Goal: Task Accomplishment & Management: Use online tool/utility

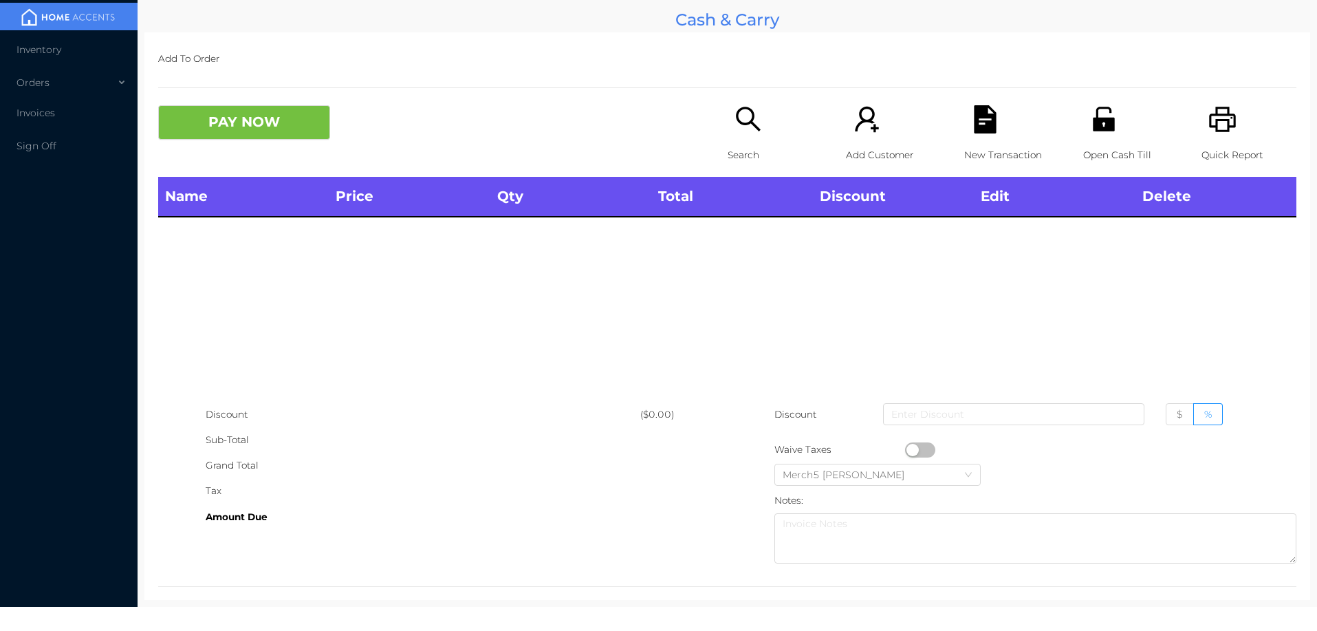
click at [736, 121] on icon "icon: search" at bounding box center [748, 119] width 28 height 28
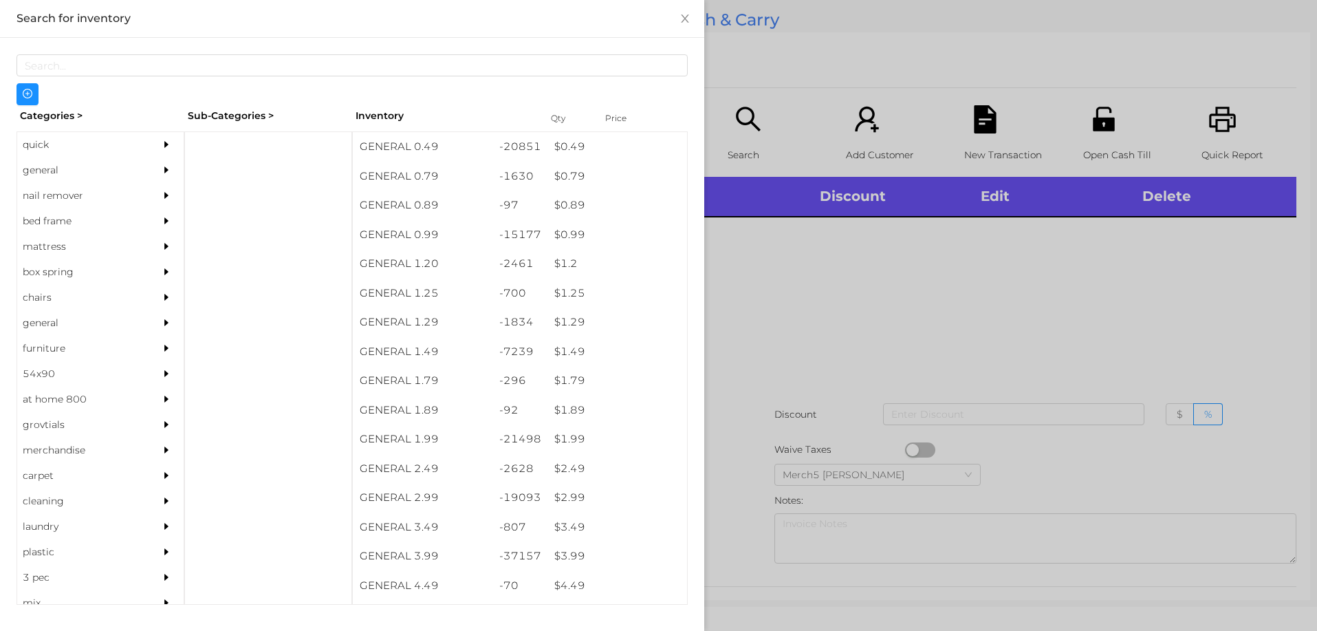
click at [49, 155] on div "quick" at bounding box center [79, 144] width 125 height 25
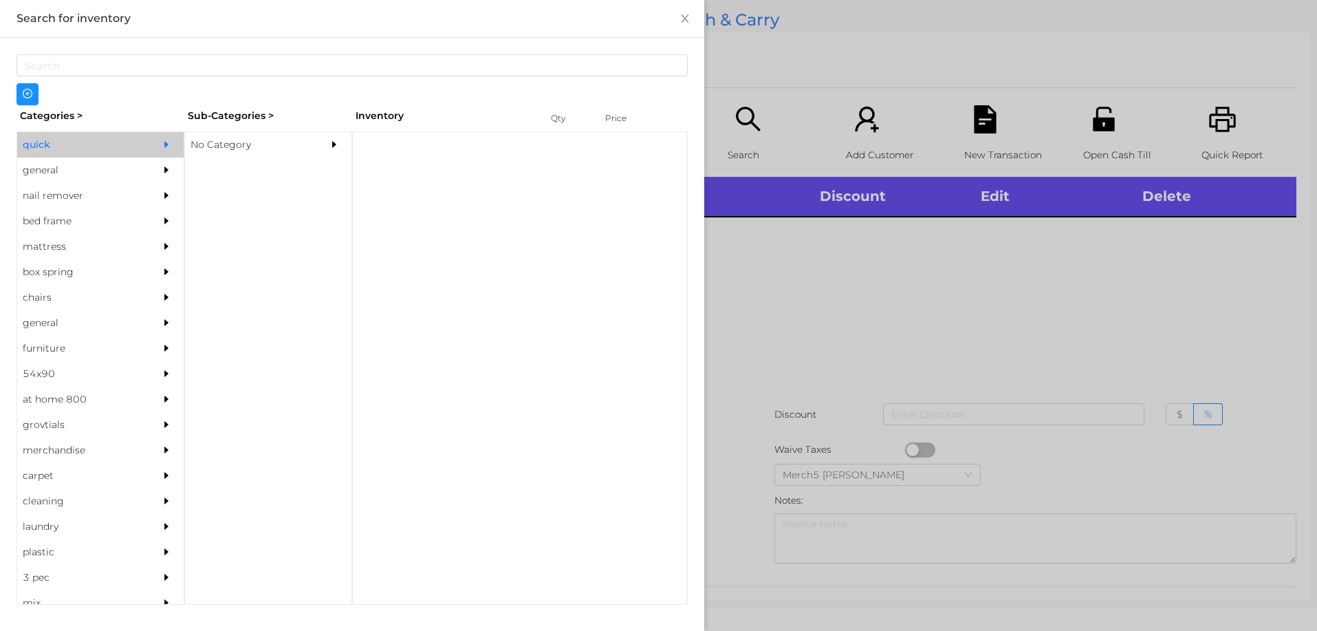
click at [79, 179] on div "general" at bounding box center [79, 169] width 125 height 25
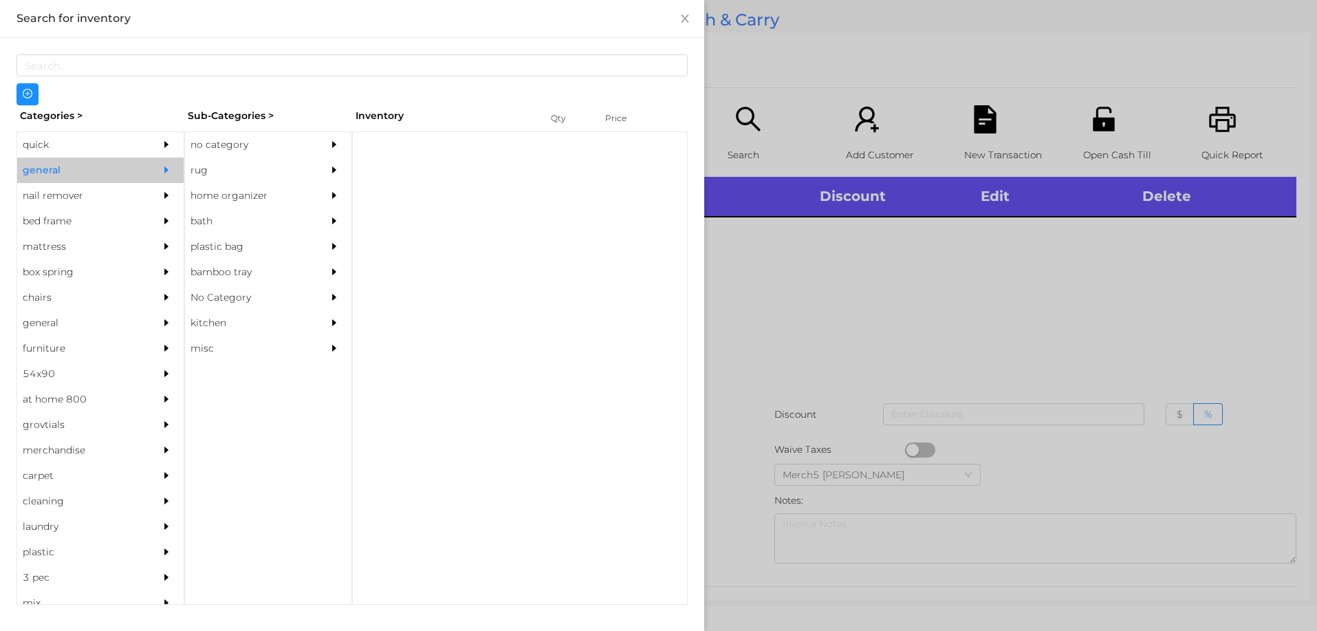
click at [325, 142] on div at bounding box center [338, 144] width 28 height 25
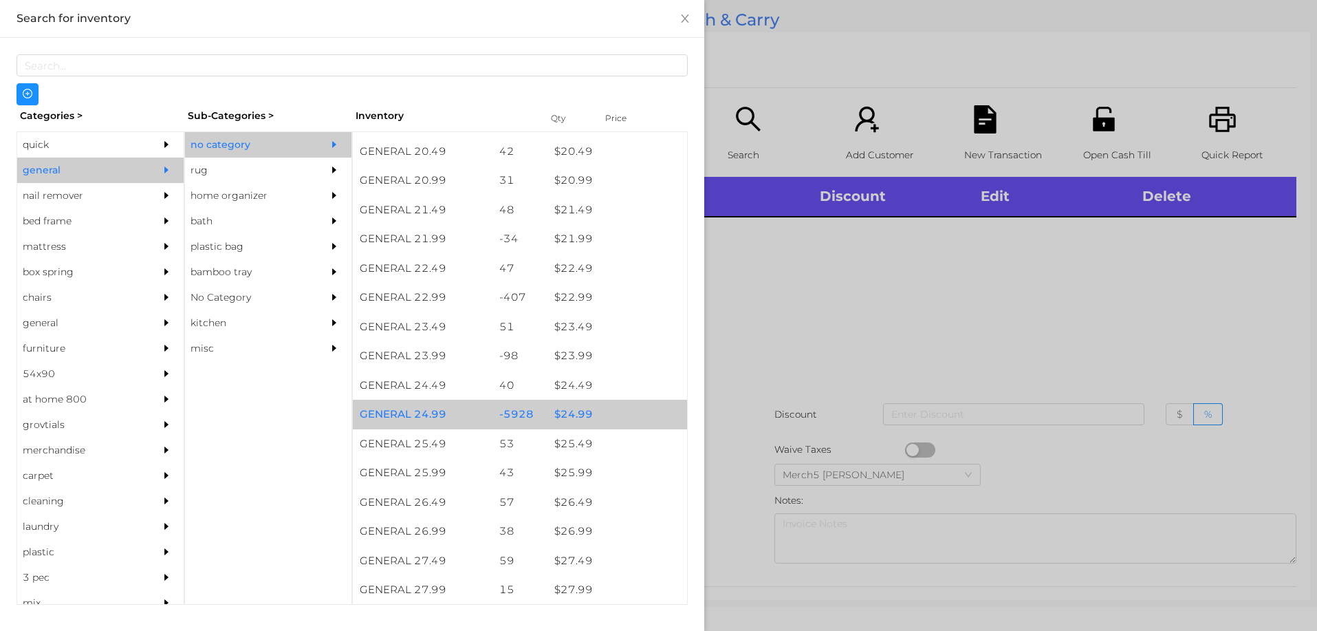
scroll to position [1531, 0]
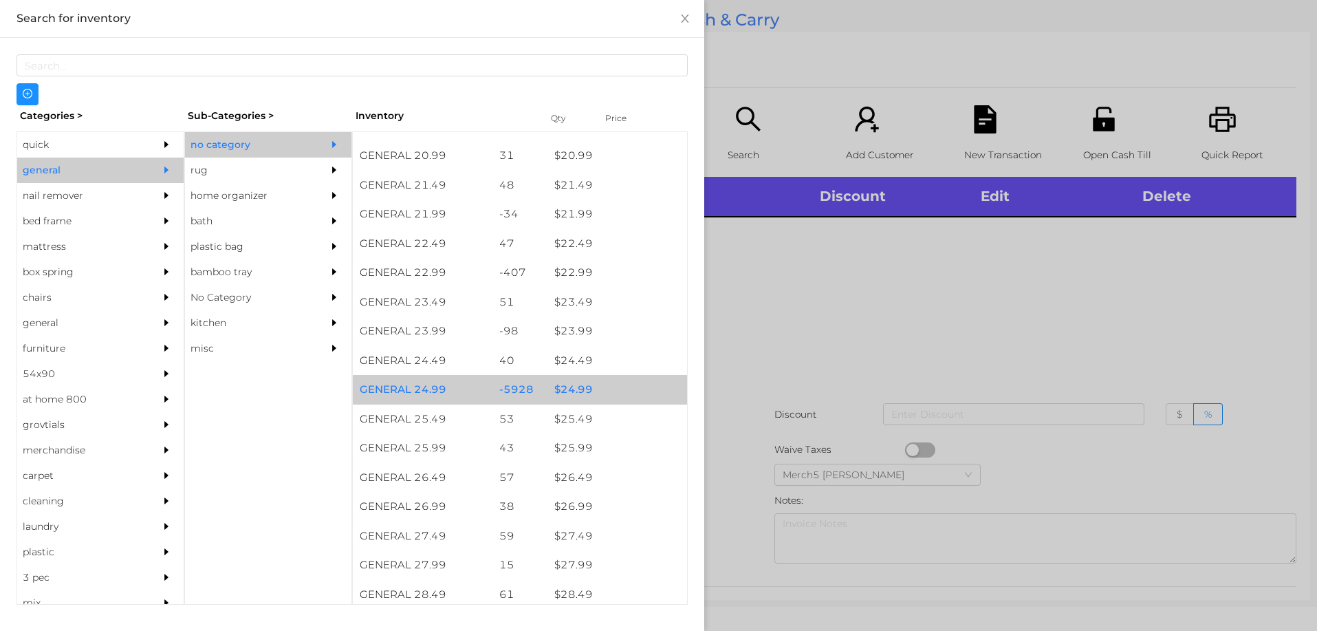
click at [606, 398] on div "$ 24.99" at bounding box center [617, 390] width 140 height 30
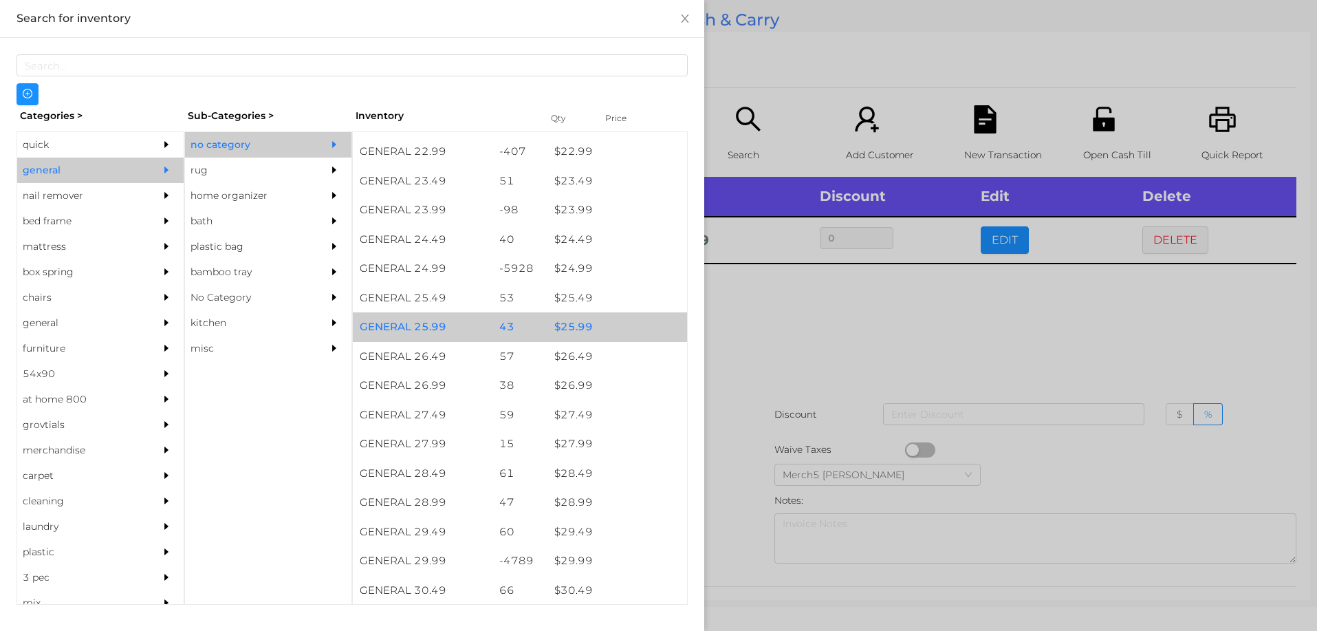
scroll to position [1944, 0]
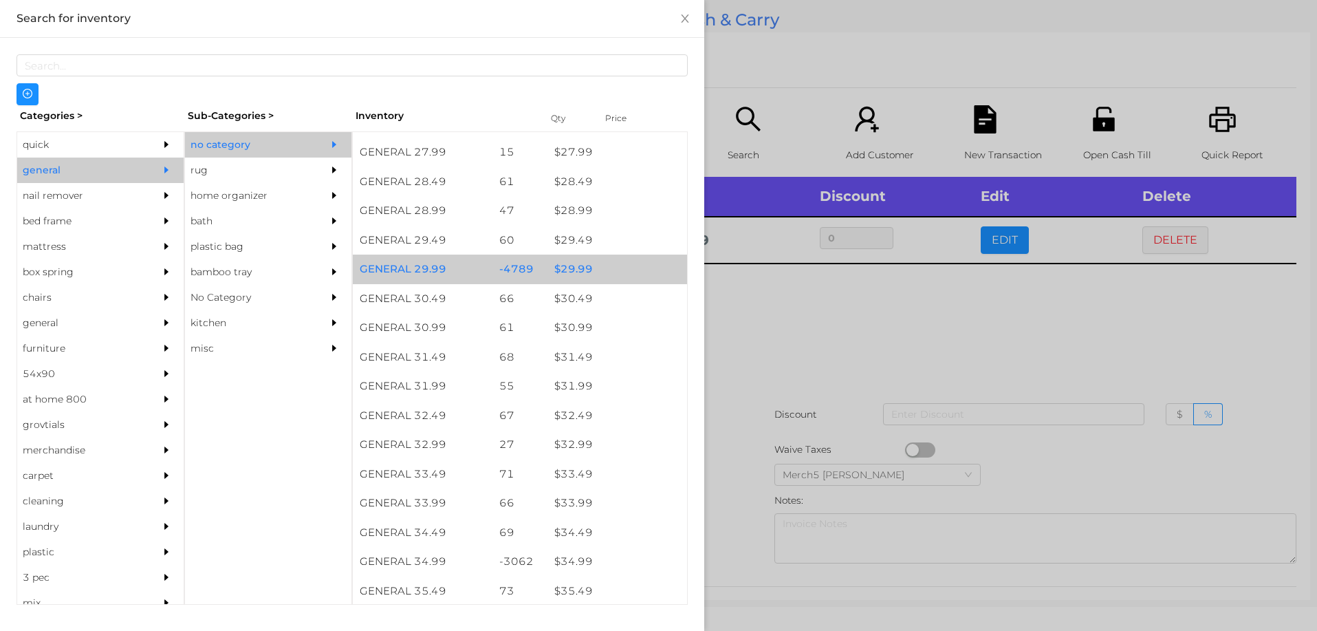
click at [607, 275] on div "$ 29.99" at bounding box center [617, 269] width 140 height 30
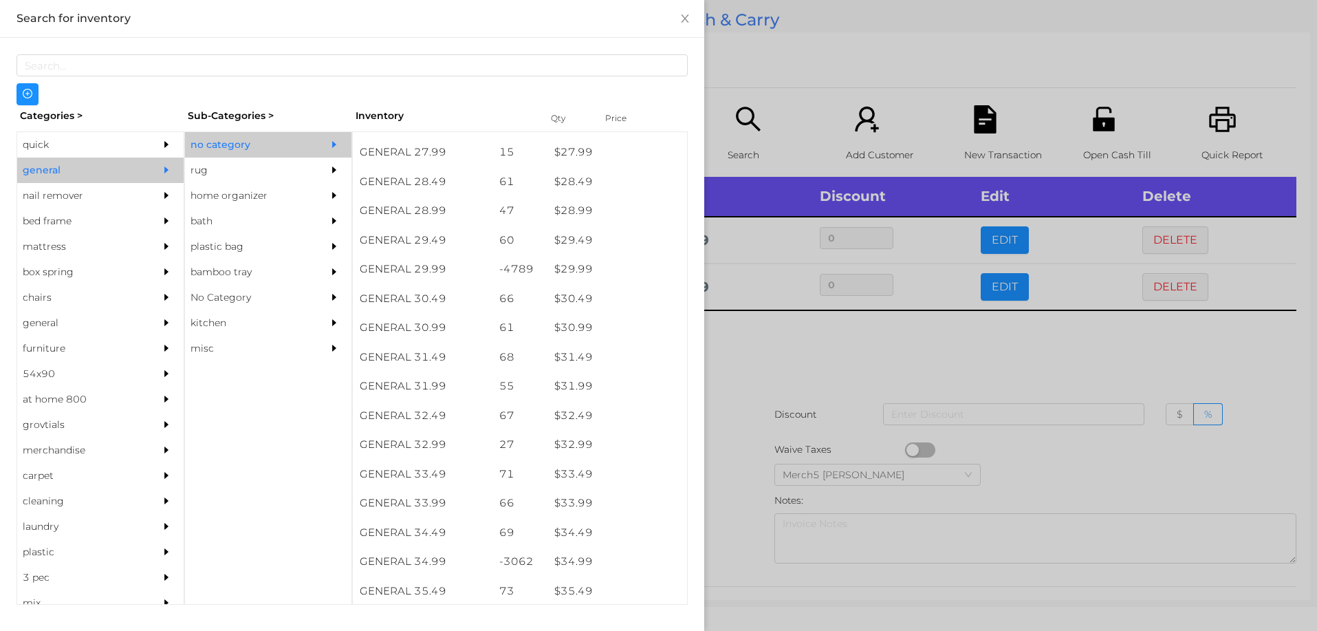
click at [750, 345] on div at bounding box center [658, 315] width 1317 height 631
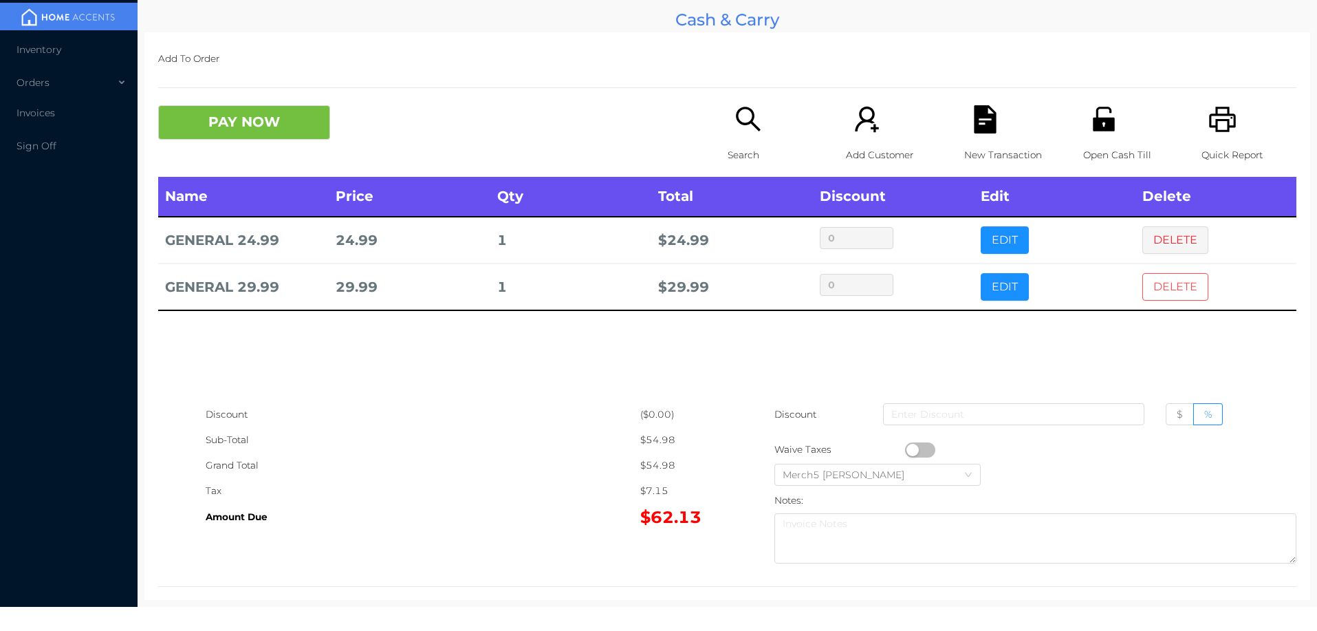
click at [1157, 290] on button "DELETE" at bounding box center [1175, 287] width 66 height 28
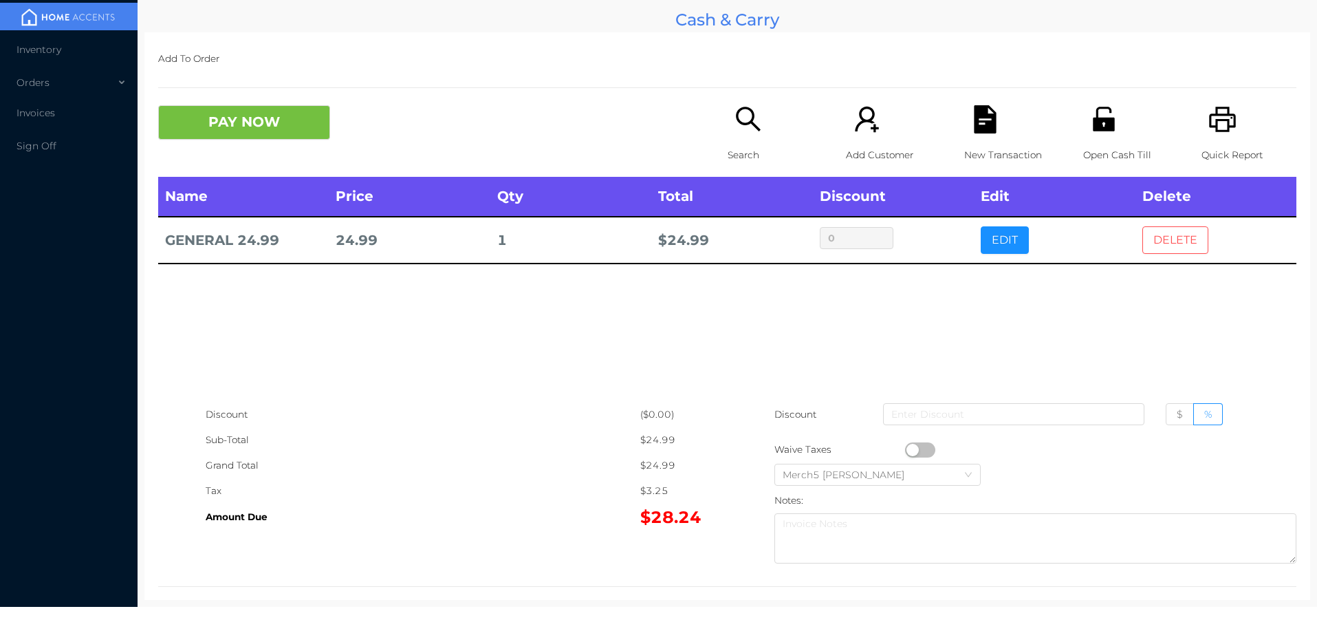
click at [1189, 253] on button "DELETE" at bounding box center [1175, 240] width 66 height 28
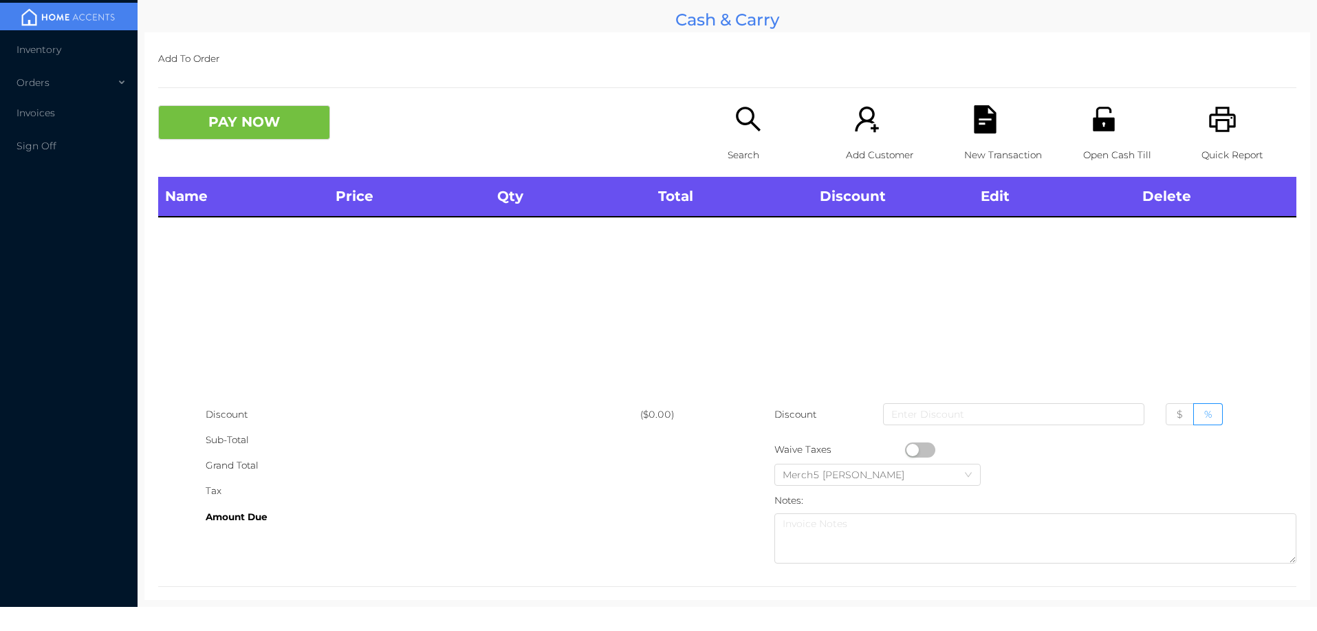
click at [1104, 124] on icon "icon: unlock" at bounding box center [1104, 119] width 22 height 25
click at [1100, 131] on icon "icon: unlock" at bounding box center [1104, 119] width 22 height 25
